Goal: Transaction & Acquisition: Subscribe to service/newsletter

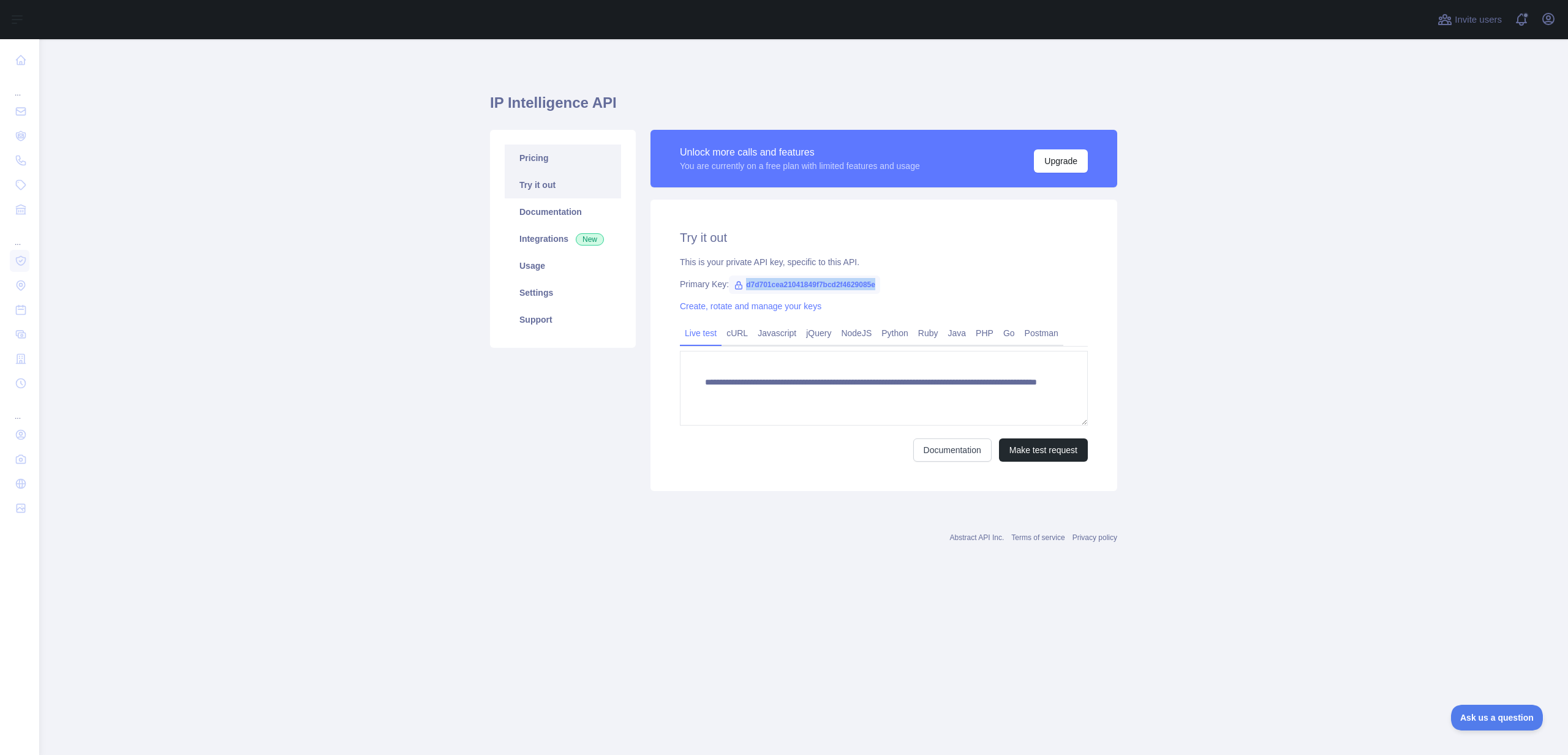
click at [566, 164] on link "Pricing" at bounding box center [562, 158] width 116 height 27
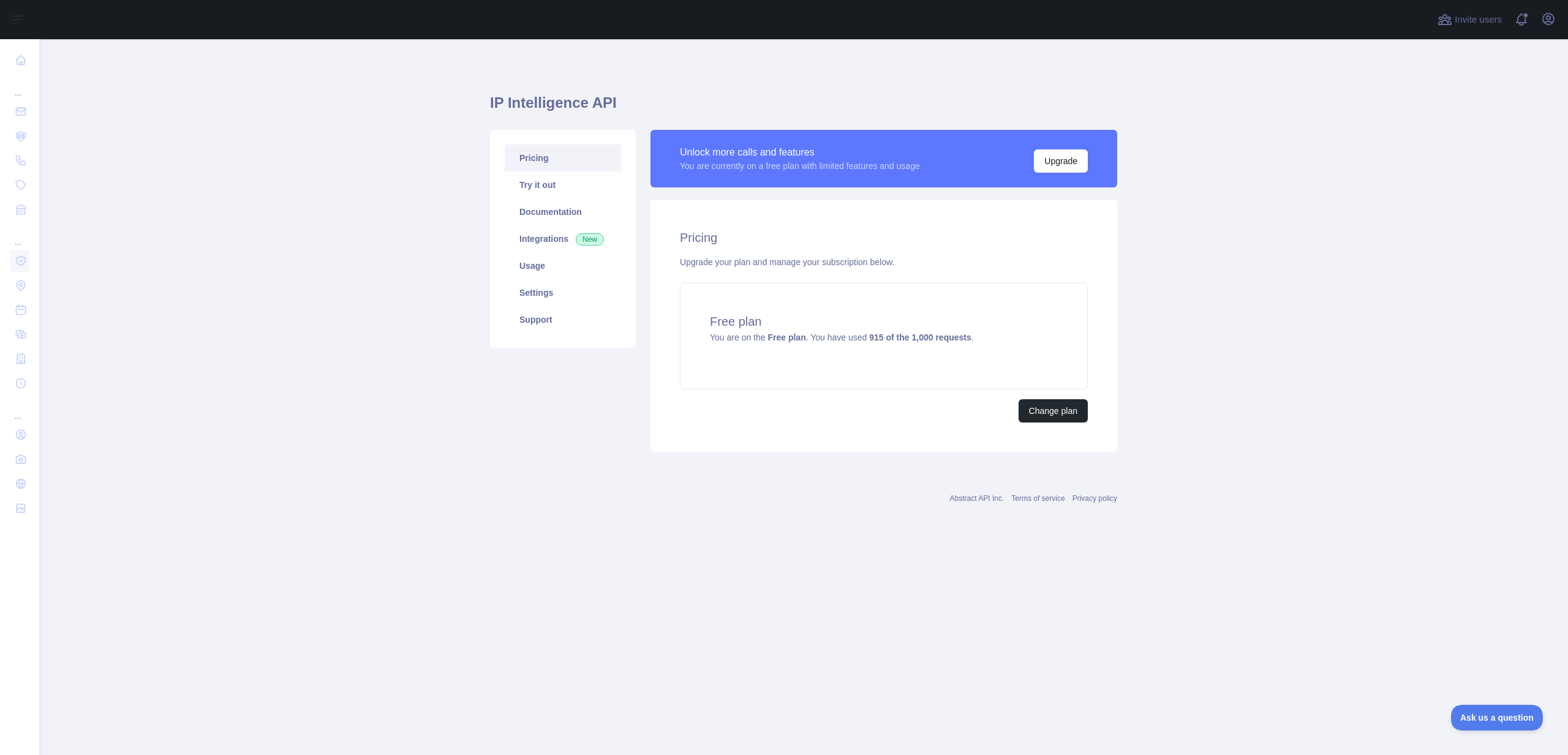
click at [528, 537] on div "IP Intelligence API Pricing Try it out Documentation Integrations New Usage Set…" at bounding box center [804, 291] width 627 height 503
click at [311, 236] on main "IP Intelligence API Pricing Try it out Documentation Integrations New Usage Set…" at bounding box center [804, 397] width 1529 height 716
click at [1555, 19] on button "Open user menu" at bounding box center [1548, 19] width 19 height 19
click at [1491, 159] on button "Sign out" at bounding box center [1489, 161] width 137 height 22
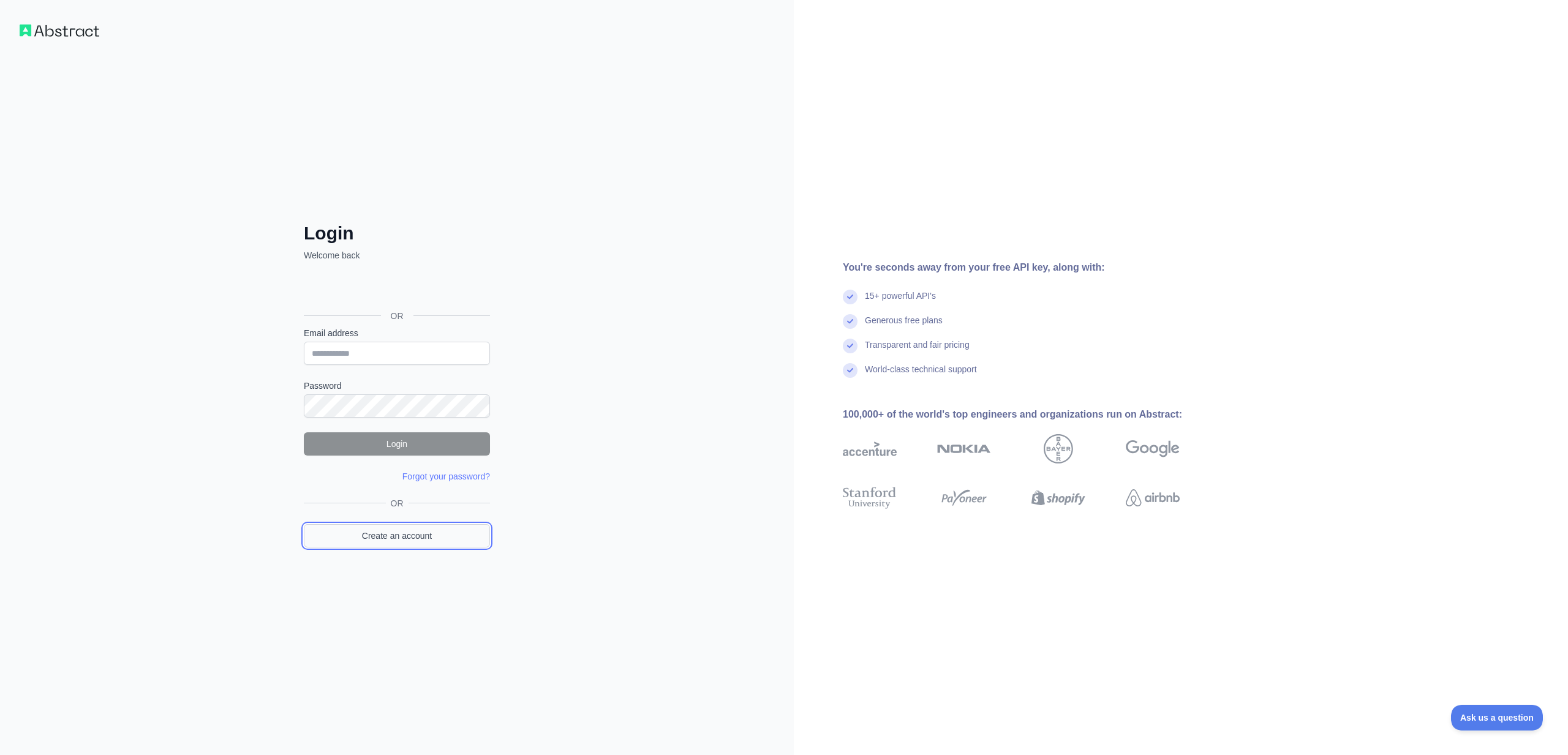
click at [404, 527] on link "Create an account" at bounding box center [397, 535] width 186 height 23
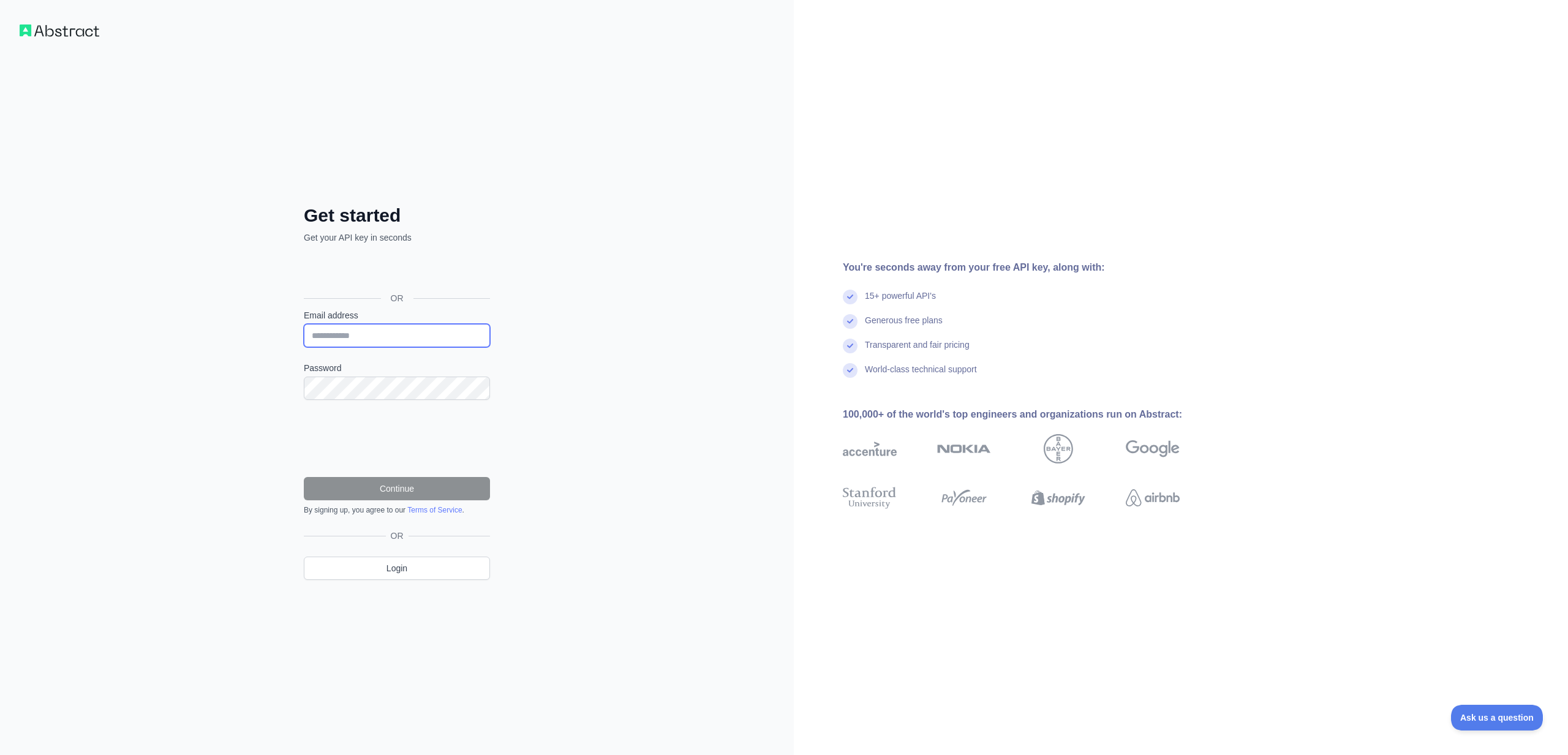
click at [363, 341] on input "Email address" at bounding box center [397, 335] width 186 height 23
drag, startPoint x: 376, startPoint y: 337, endPoint x: 382, endPoint y: 346, distance: 10.8
click at [376, 337] on input "**********" at bounding box center [397, 335] width 186 height 23
type input "**********"
click at [408, 491] on button "Continue" at bounding box center [397, 488] width 186 height 23
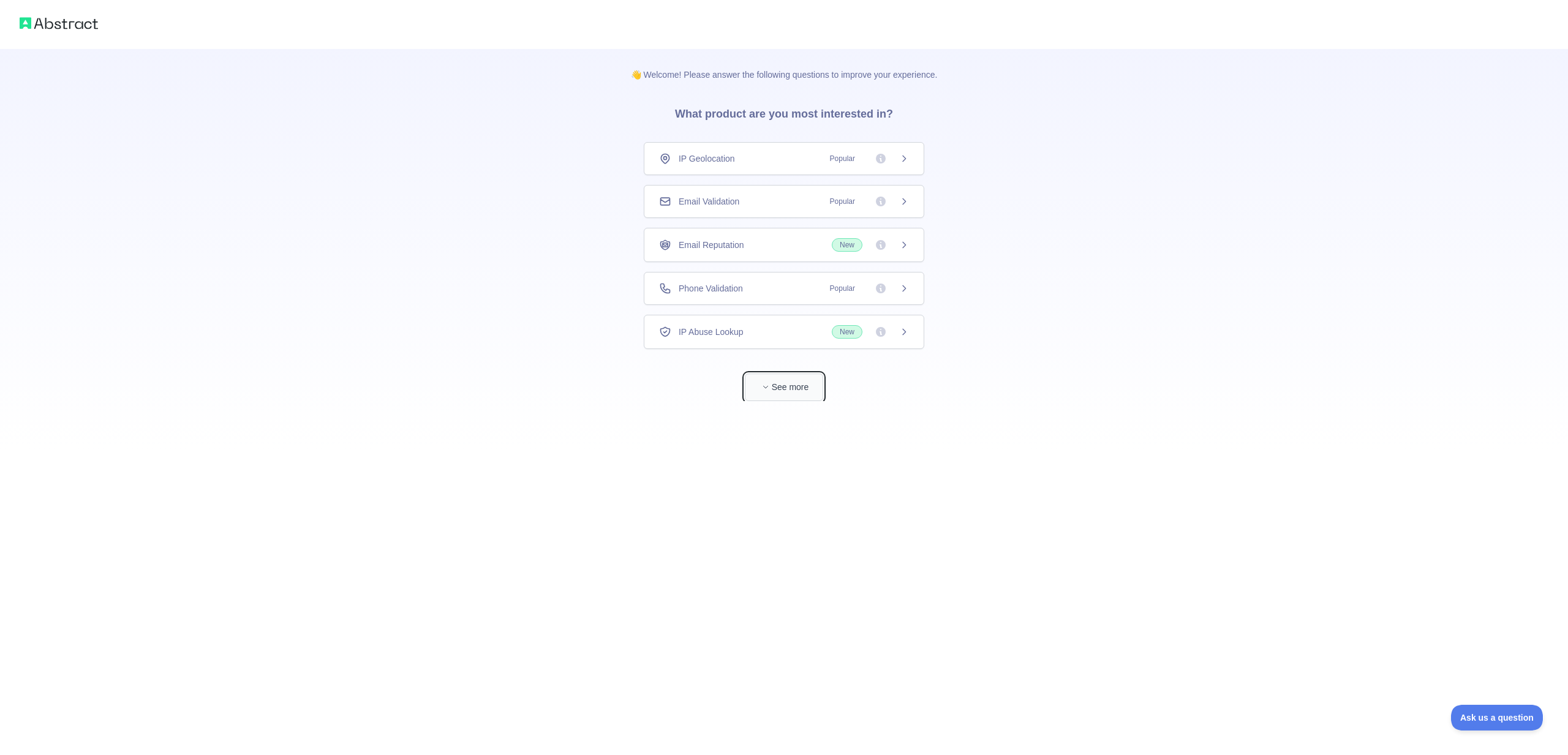
click at [790, 394] on button "See more" at bounding box center [784, 387] width 78 height 28
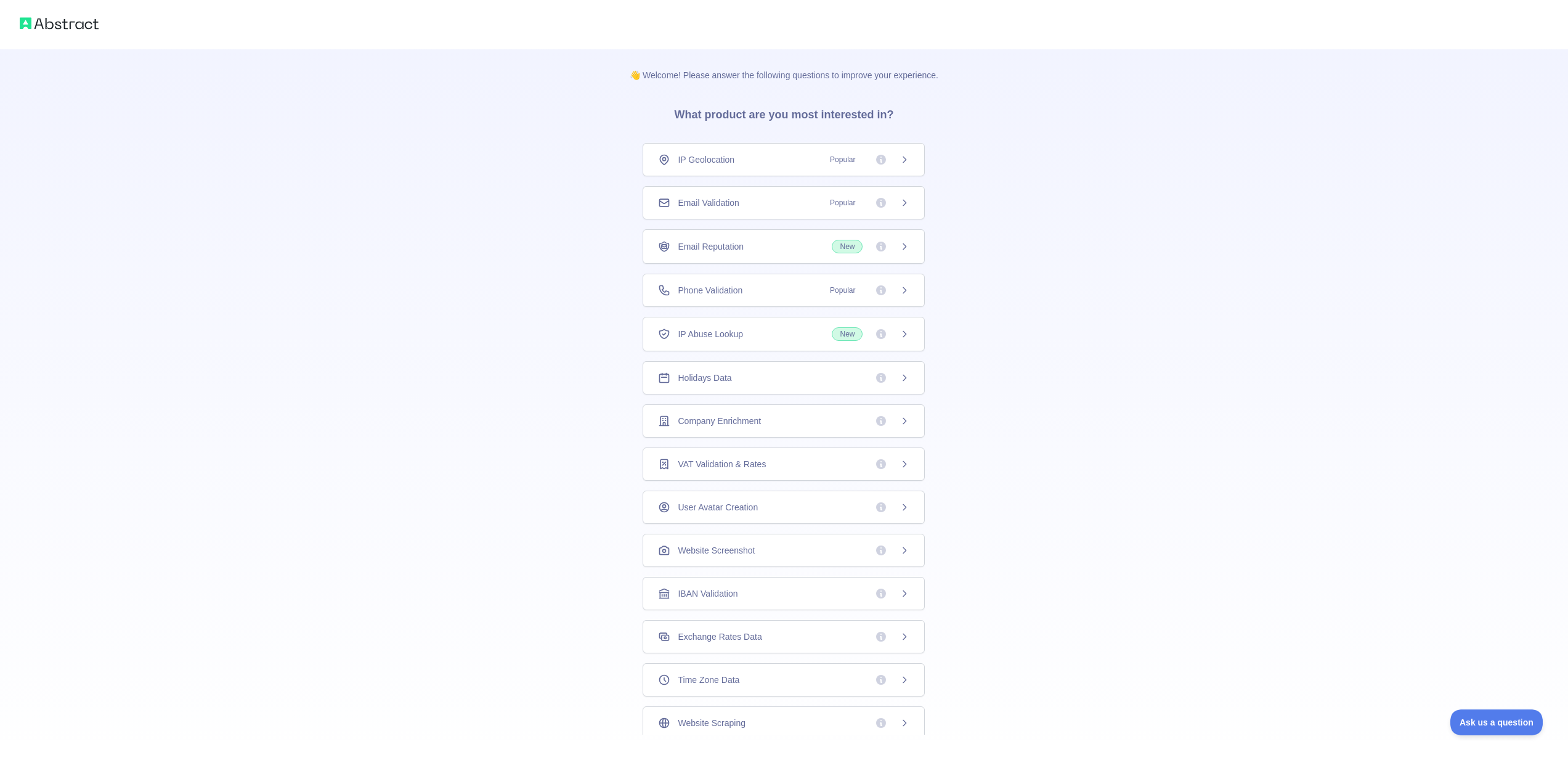
click at [726, 243] on span "Email Reputation" at bounding box center [711, 247] width 66 height 12
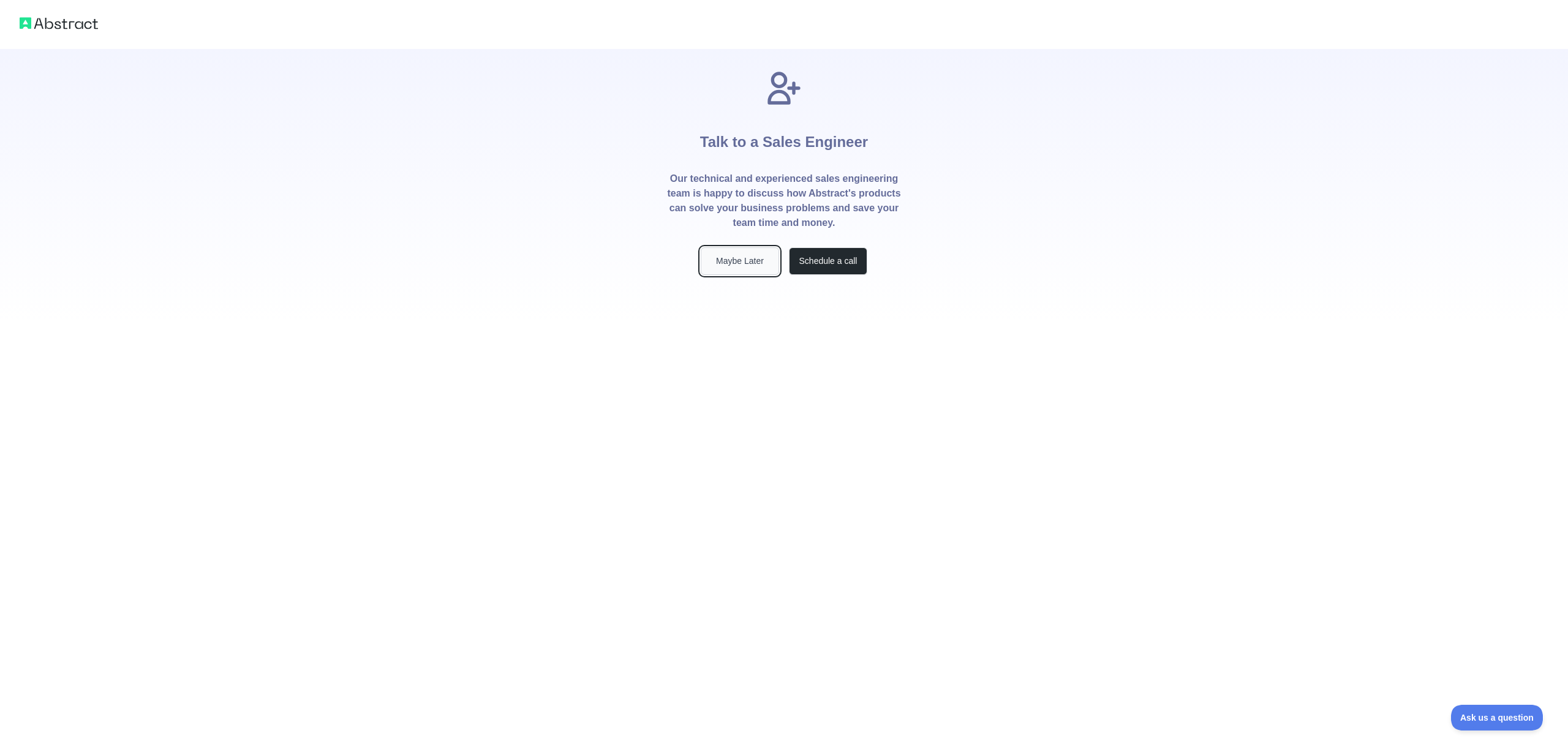
click at [725, 264] on button "Maybe Later" at bounding box center [740, 261] width 78 height 28
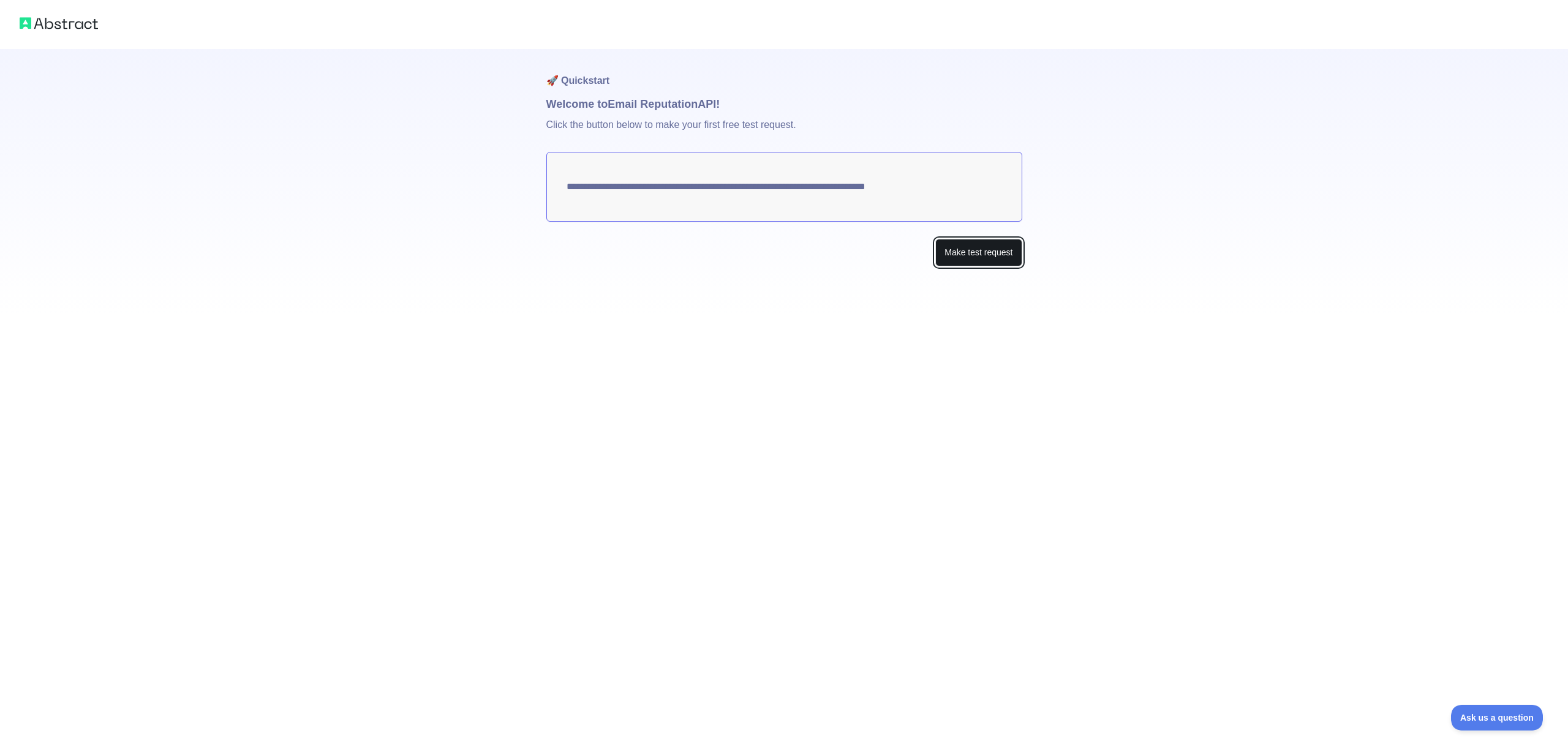
click at [993, 252] on button "Make test request" at bounding box center [978, 252] width 86 height 28
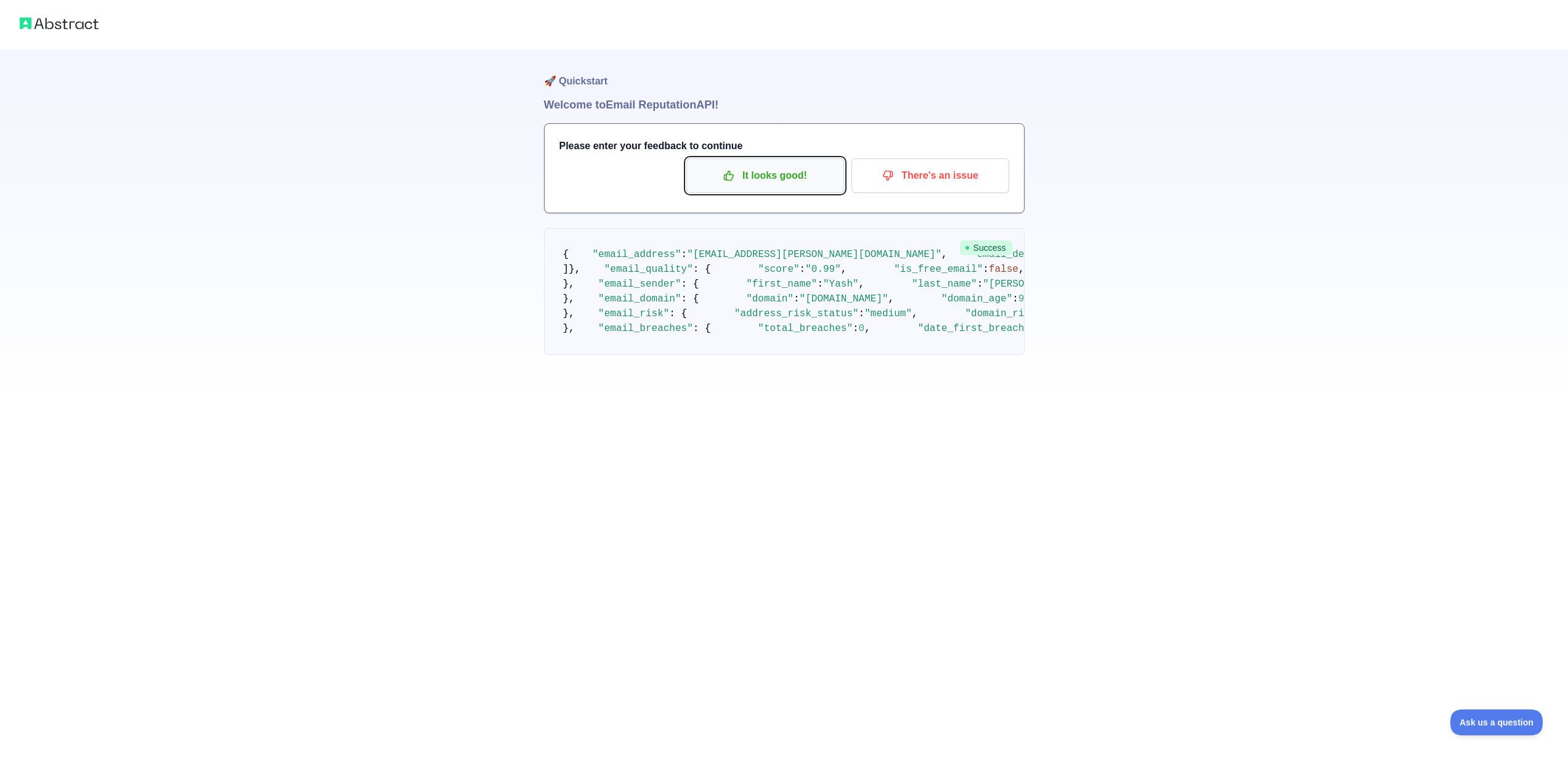
click at [778, 182] on p "It looks good!" at bounding box center [765, 175] width 139 height 21
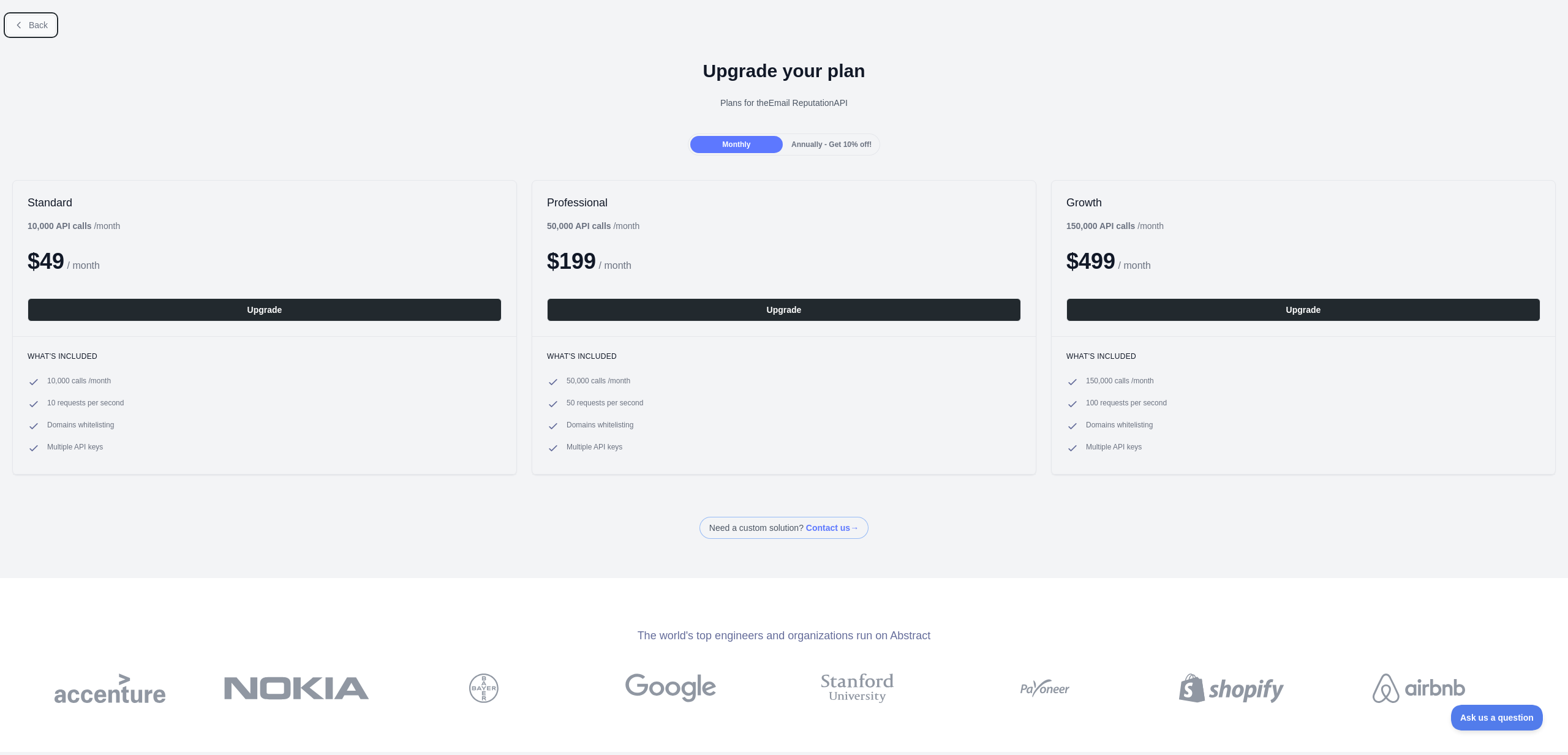
click at [25, 22] on button "Back" at bounding box center [31, 25] width 50 height 21
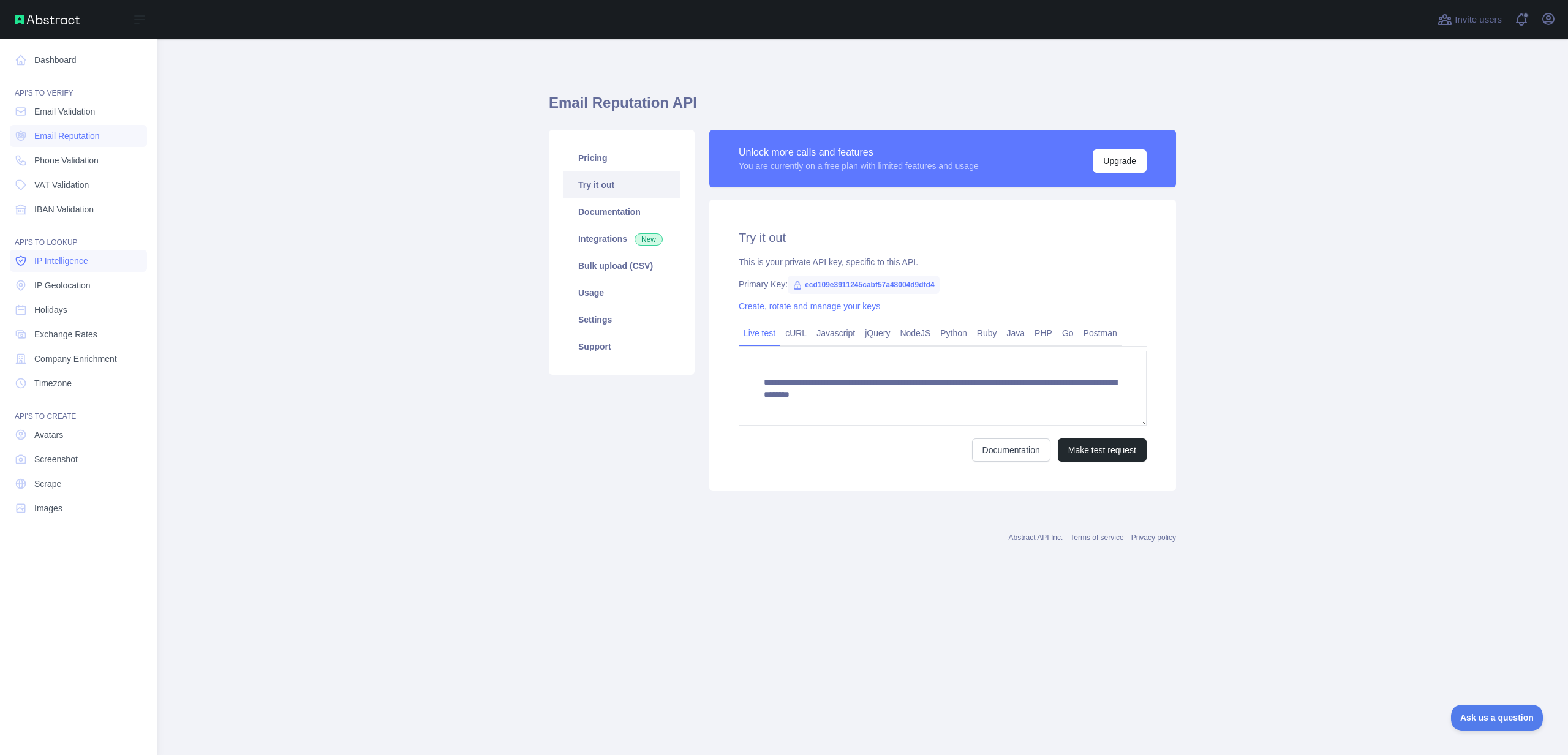
click at [68, 267] on link "IP Intelligence" at bounding box center [78, 261] width 137 height 22
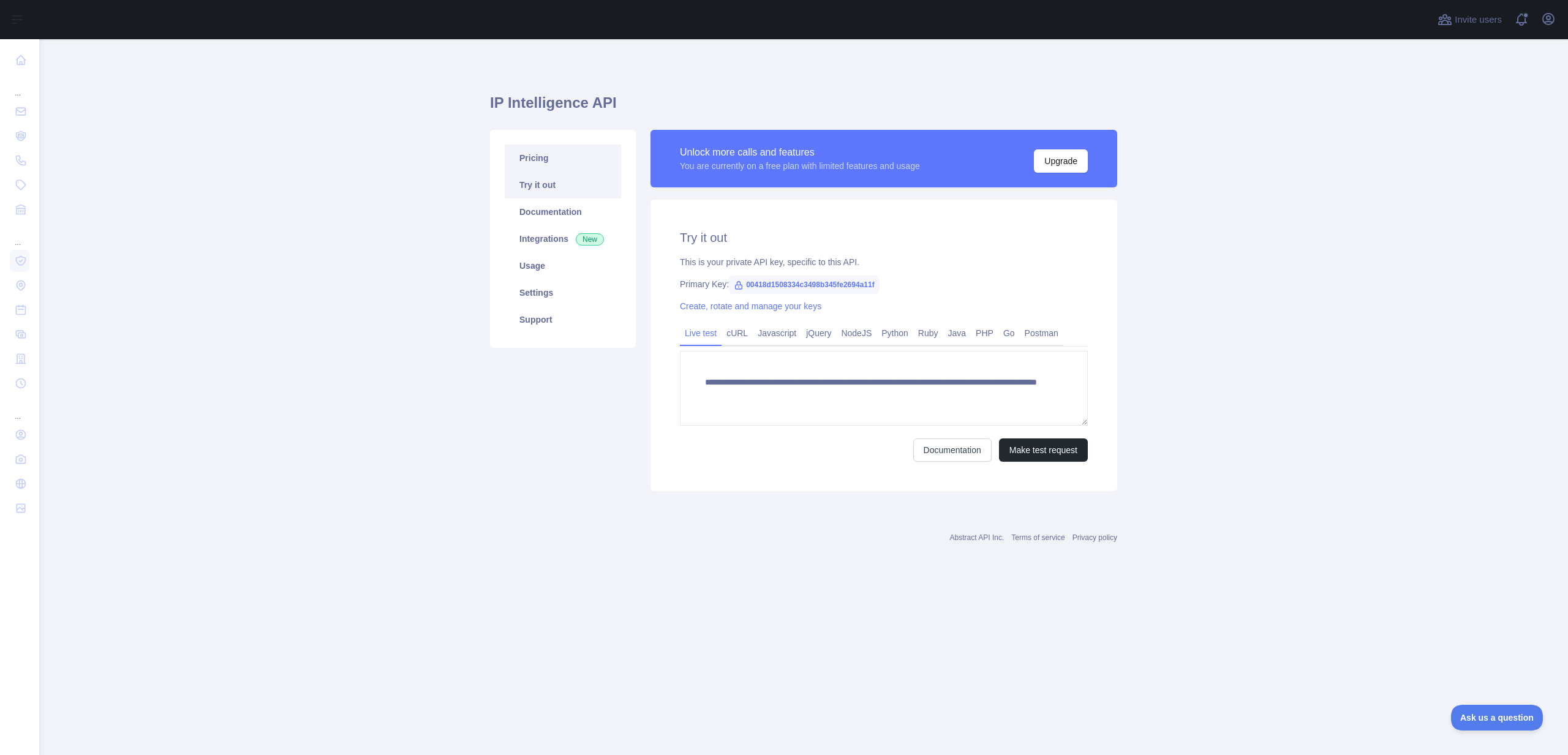
click at [571, 164] on link "Pricing" at bounding box center [562, 158] width 116 height 27
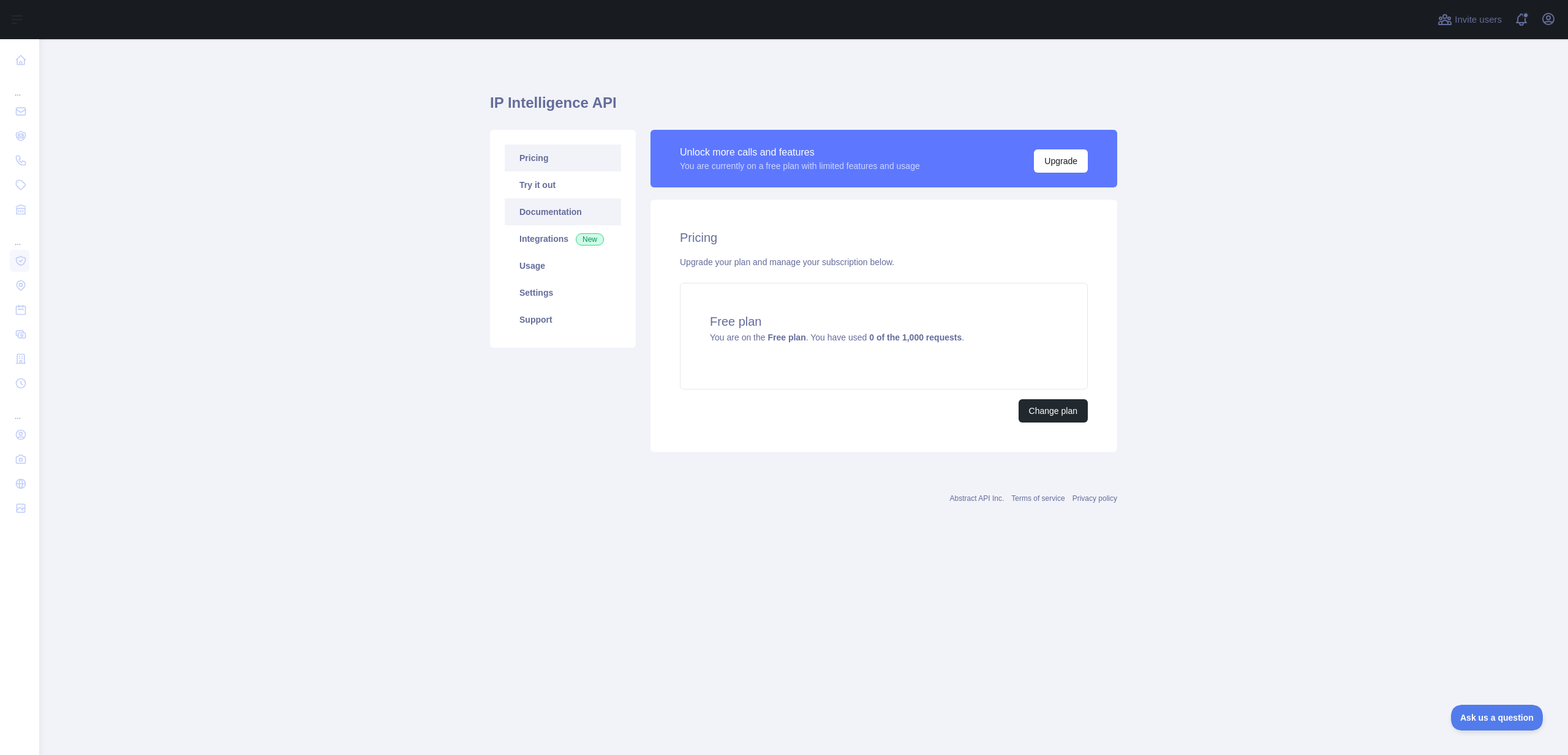
click at [562, 199] on link "Documentation" at bounding box center [562, 211] width 116 height 27
click at [574, 163] on link "Pricing" at bounding box center [562, 158] width 116 height 27
click at [568, 178] on link "Try it out" at bounding box center [562, 185] width 116 height 27
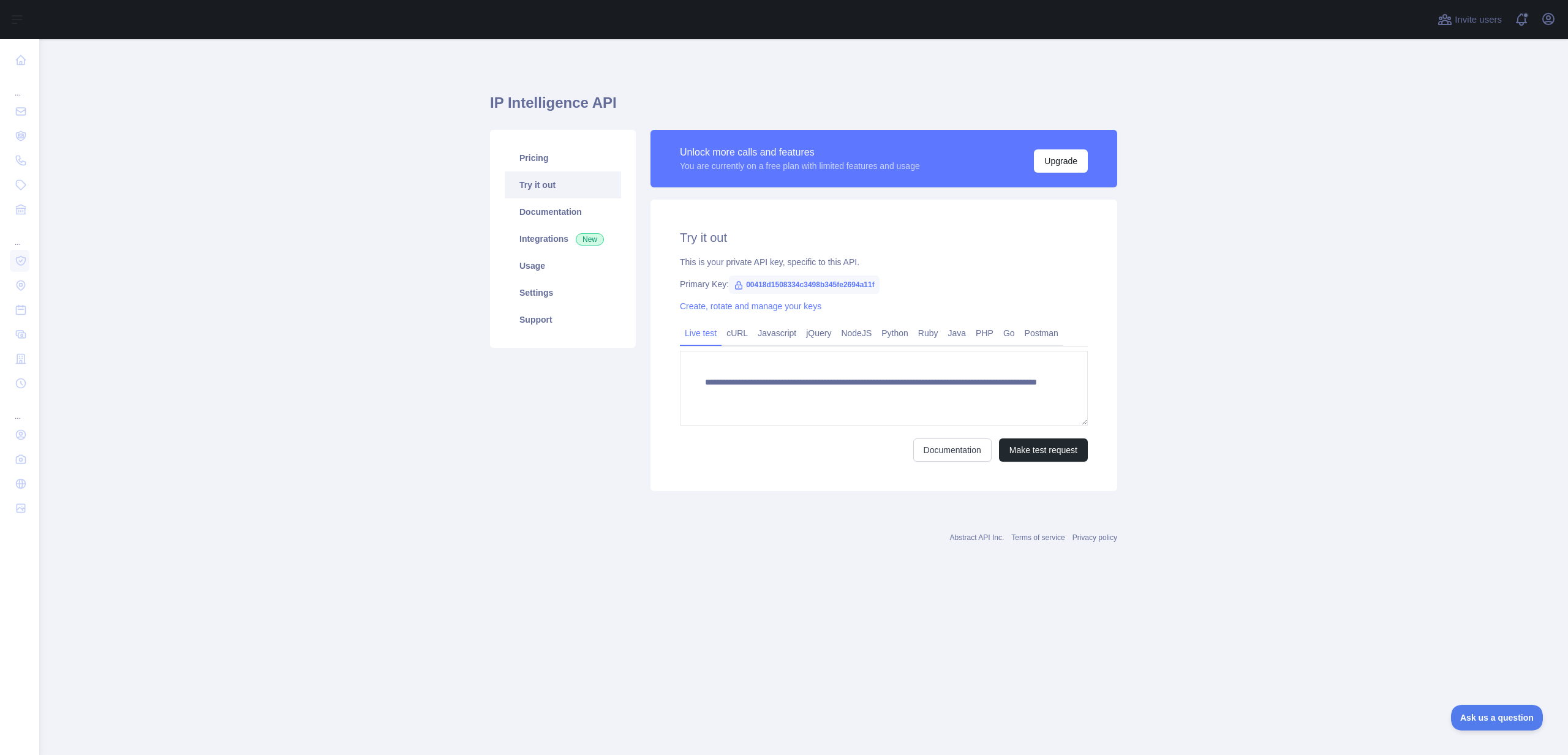
click at [792, 280] on span "00418d1508334c3498b345fe2694a11f" at bounding box center [804, 284] width 150 height 19
copy span "00418d1508334c3498b345fe2694a11f"
click at [810, 287] on span "00418d1508334c3498b345fe2694a11f" at bounding box center [804, 284] width 150 height 19
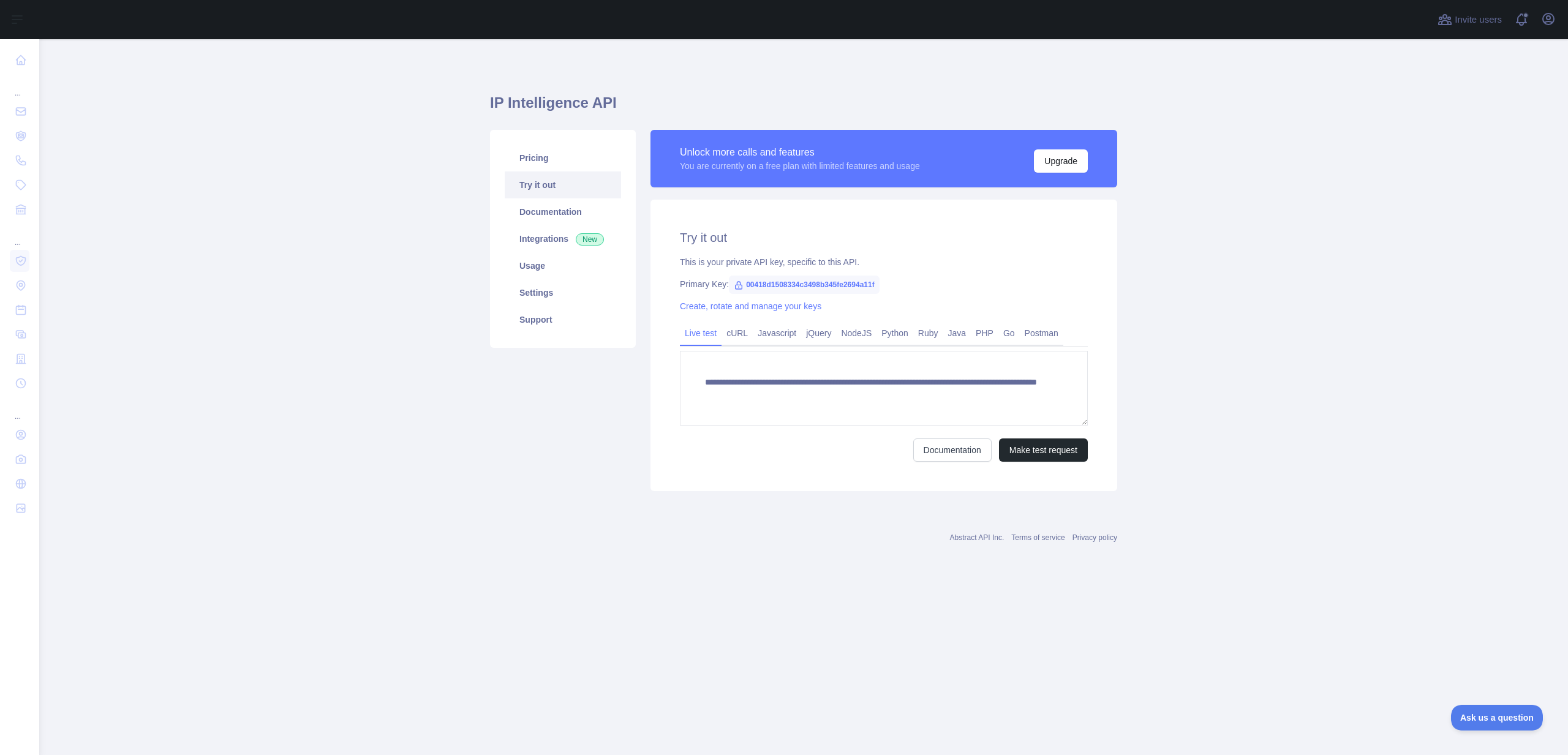
click at [372, 280] on main "**********" at bounding box center [804, 397] width 1529 height 716
click at [1296, 200] on main "**********" at bounding box center [804, 397] width 1529 height 716
